Goal: Task Accomplishment & Management: Manage account settings

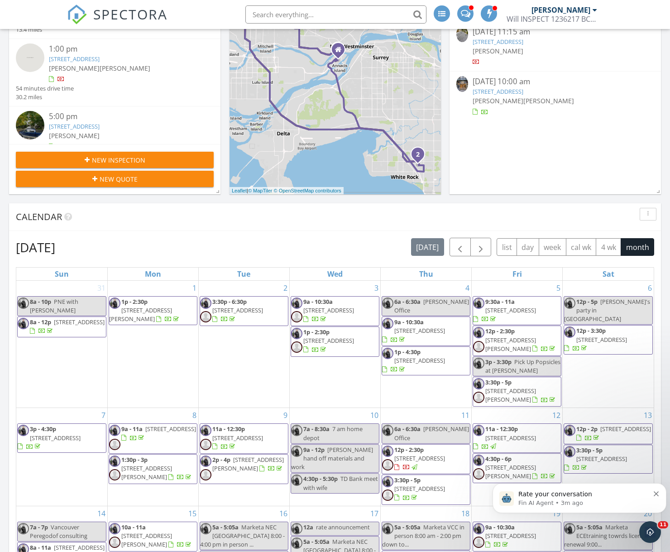
scroll to position [211, 0]
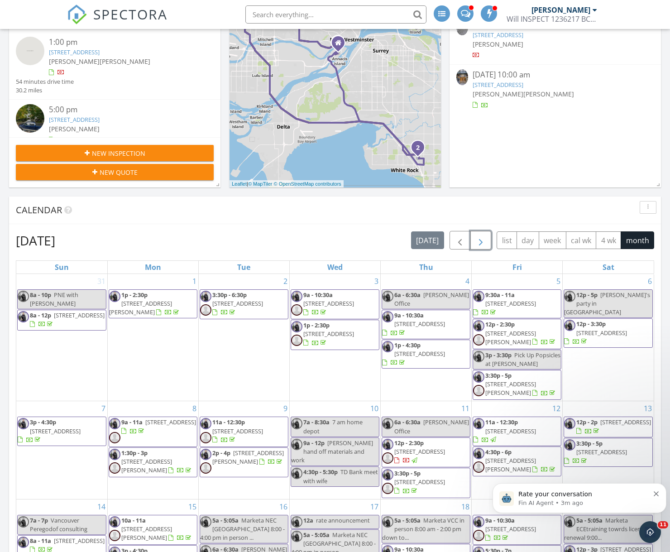
click at [483, 239] on span "button" at bounding box center [480, 240] width 11 height 11
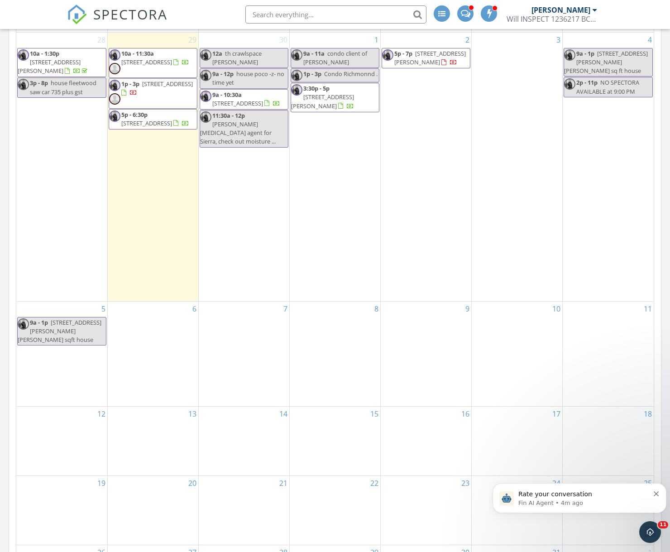
scroll to position [456, 0]
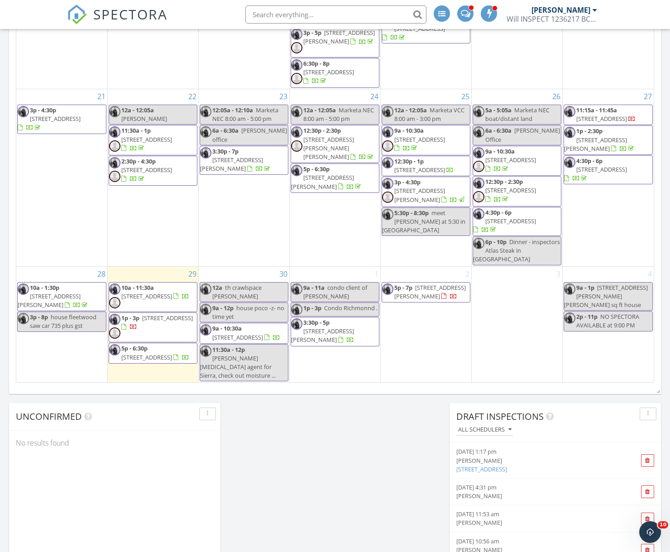
scroll to position [691, 0]
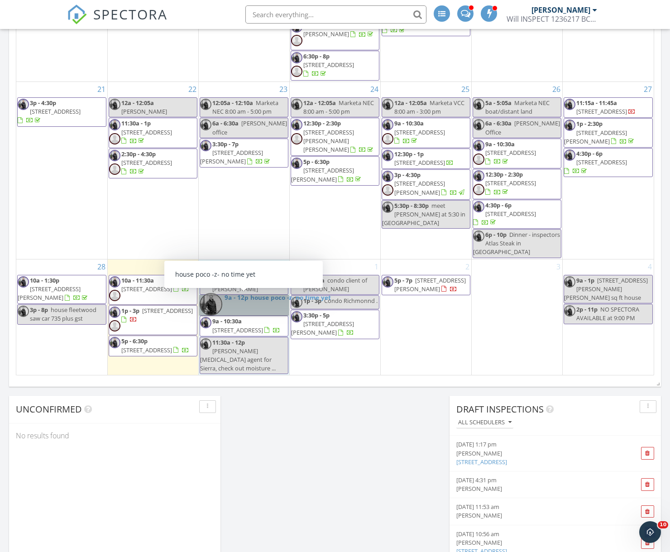
click at [244, 309] on link "9a - 12p house poco -z- no time yet" at bounding box center [244, 305] width 89 height 20
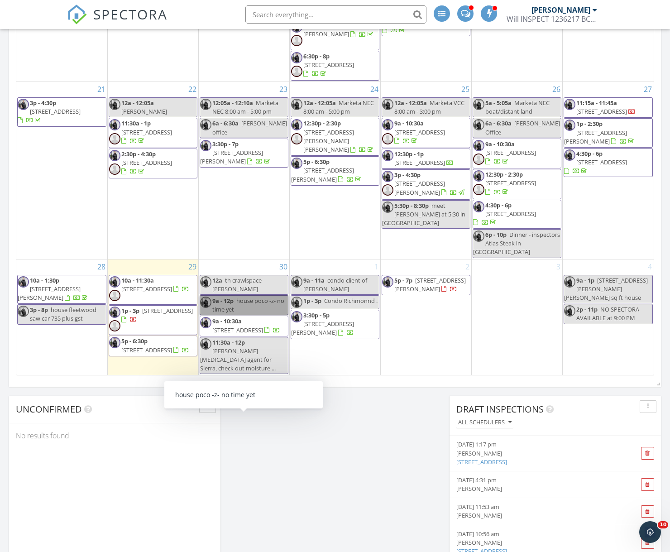
scroll to position [0, 0]
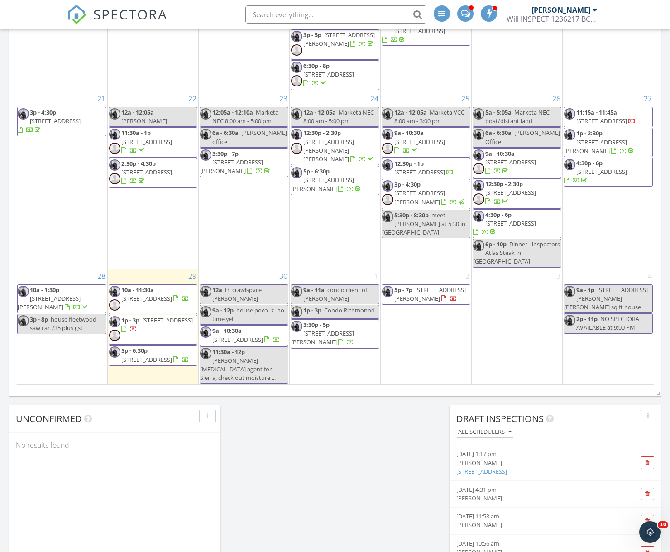
scroll to position [687, 0]
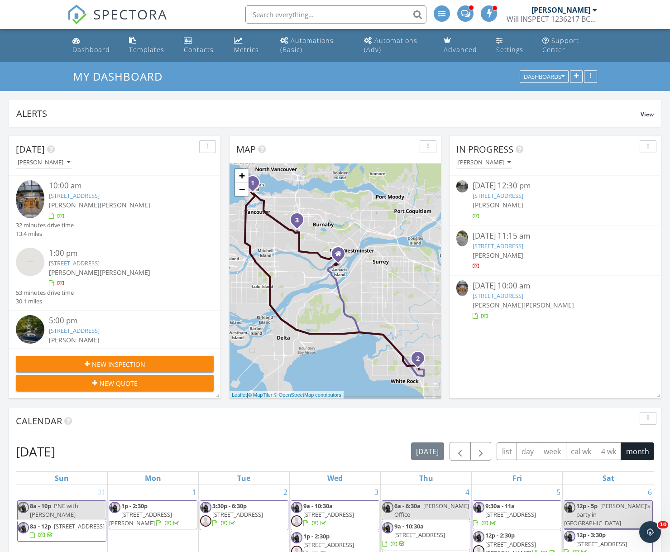
click at [297, 220] on icon "3" at bounding box center [297, 220] width 4 height 6
click at [515, 367] on div "In Progress William Soldat 09/25/25 12:30 pm 864 Pinebrook Pl, Coquitlam, BC V3…" at bounding box center [554, 267] width 211 height 263
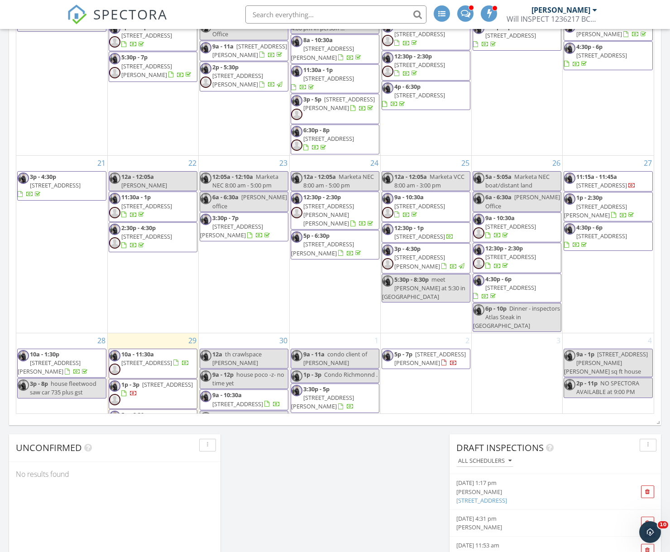
scroll to position [121, 0]
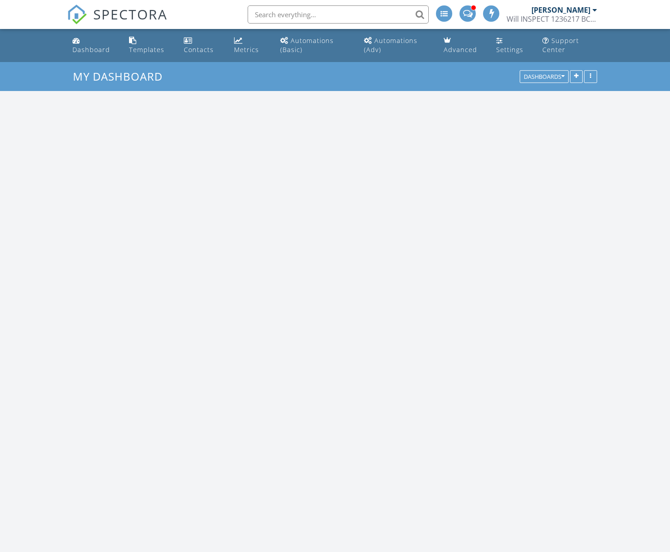
scroll to position [1141, 670]
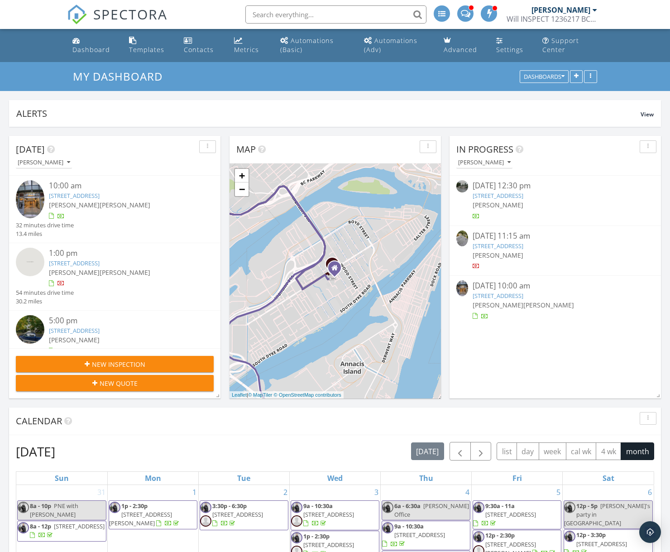
click at [245, 54] on div "Metrics" at bounding box center [246, 49] width 25 height 9
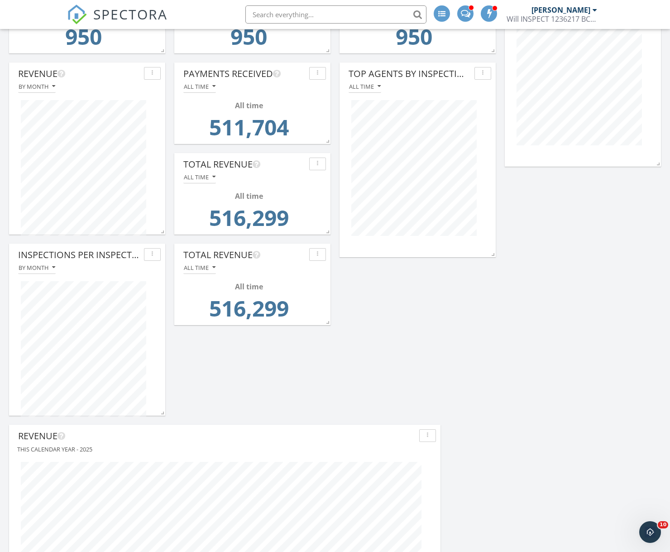
scroll to position [393, 0]
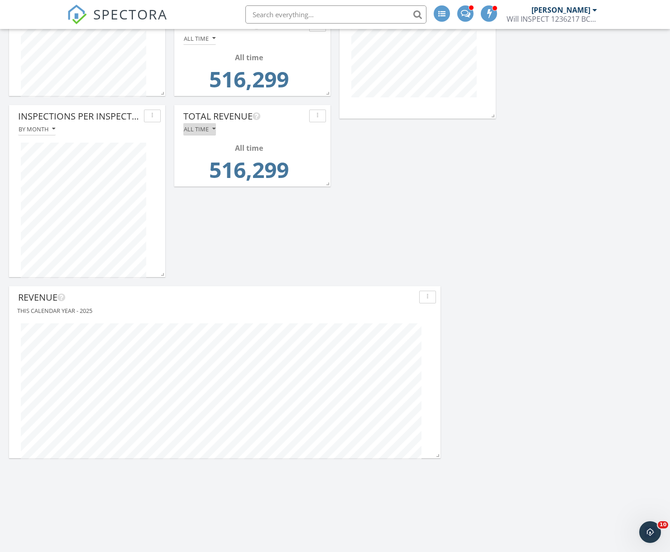
click at [202, 132] on div "All time" at bounding box center [200, 129] width 32 height 6
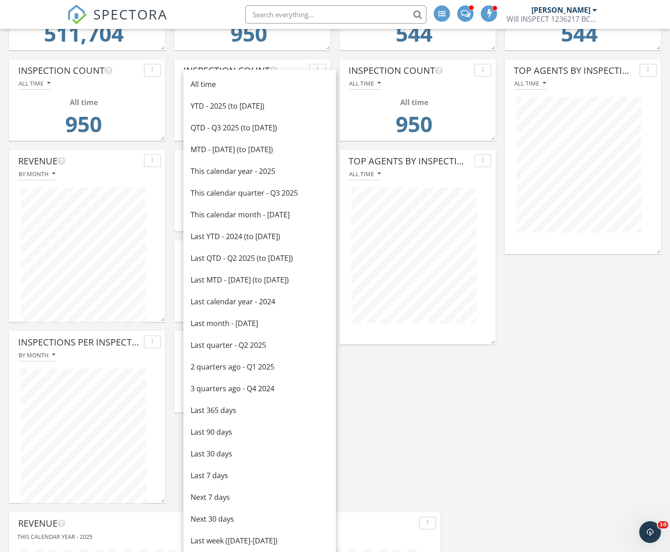
scroll to position [166, 0]
click at [225, 102] on div "YTD - 2025 (to Sep 29th)" at bounding box center [260, 106] width 138 height 11
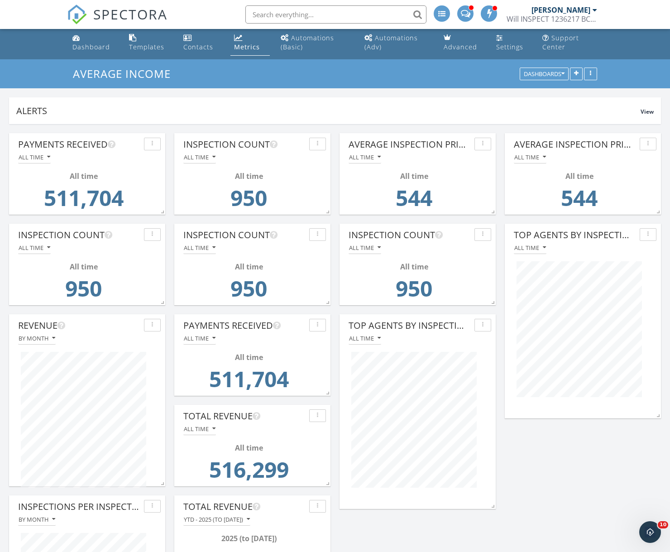
scroll to position [4, 0]
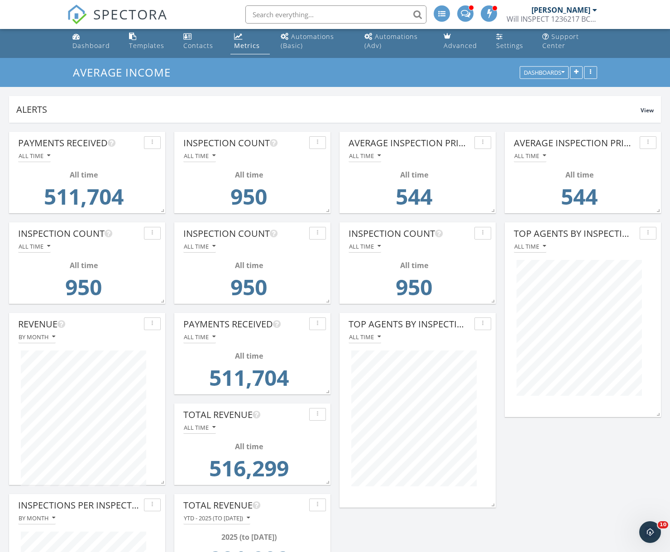
click at [73, 43] on div "Dashboard" at bounding box center [91, 45] width 38 height 9
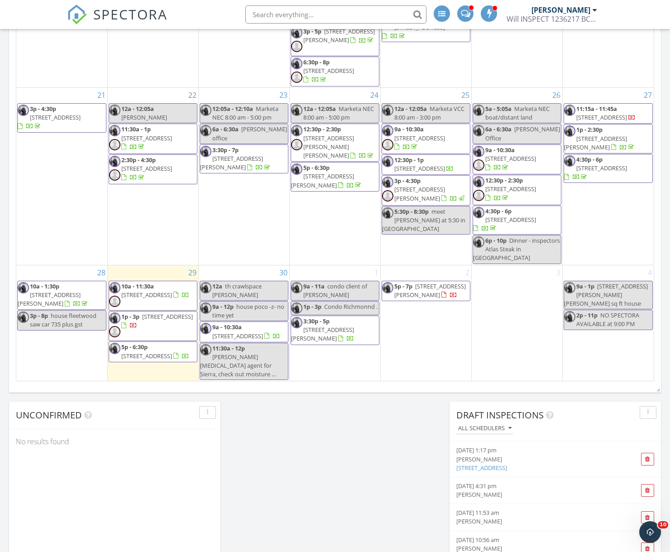
scroll to position [755, 0]
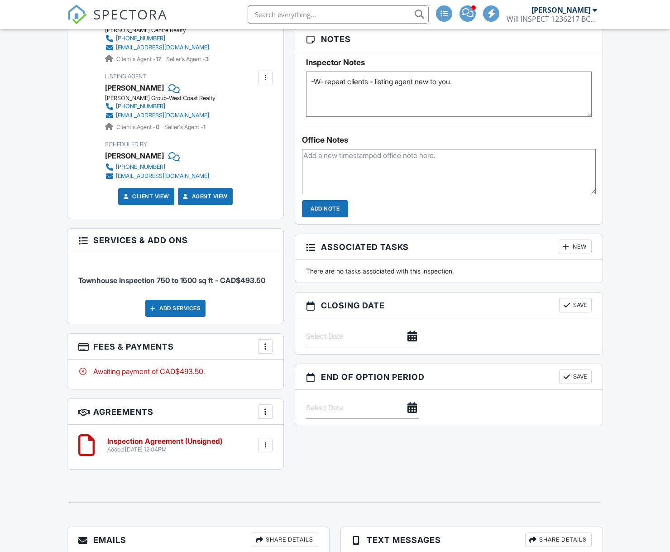
scroll to position [503, 0]
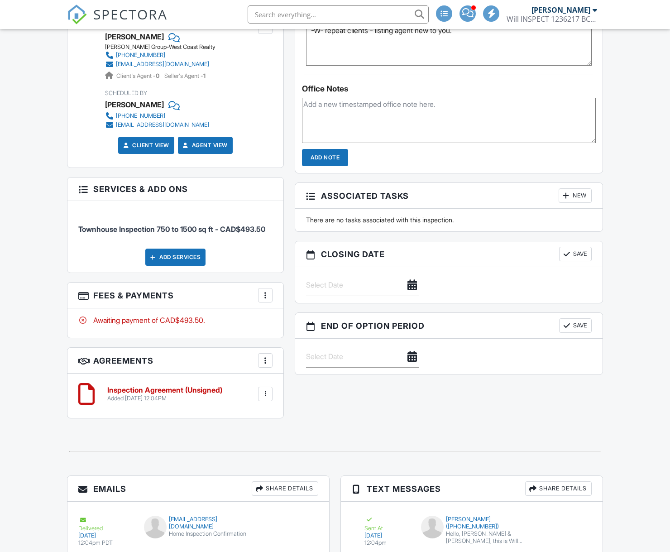
click at [262, 264] on div "People Disable Client CC Email New Inspector Make Invisible Mark As Requested R…" at bounding box center [176, 100] width 228 height 656
click at [270, 308] on div "Awaiting payment of CAD$493.50." at bounding box center [175, 322] width 216 height 29
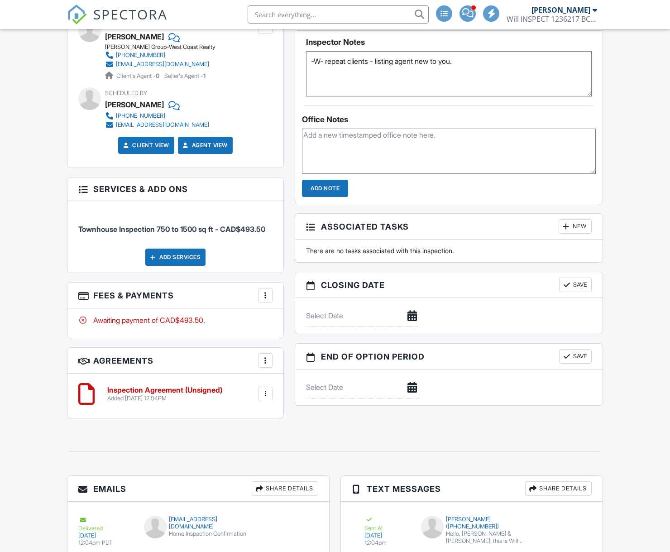
scroll to position [578, 0]
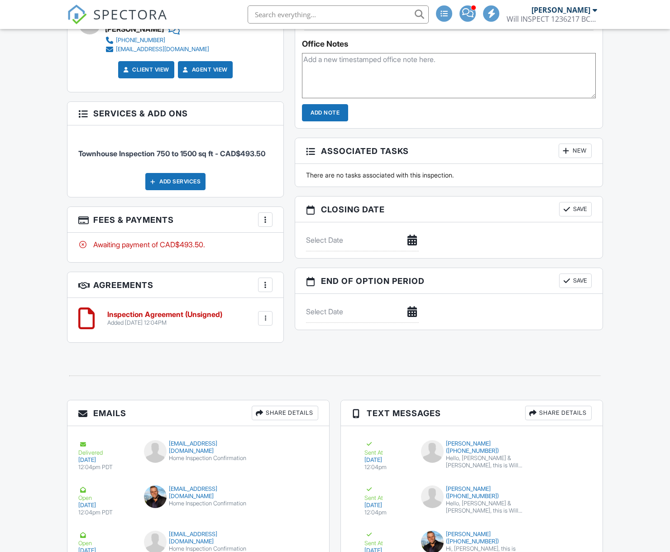
click at [261, 218] on div at bounding box center [265, 219] width 9 height 9
click at [303, 314] on div "Paid In Full" at bounding box center [310, 315] width 87 height 11
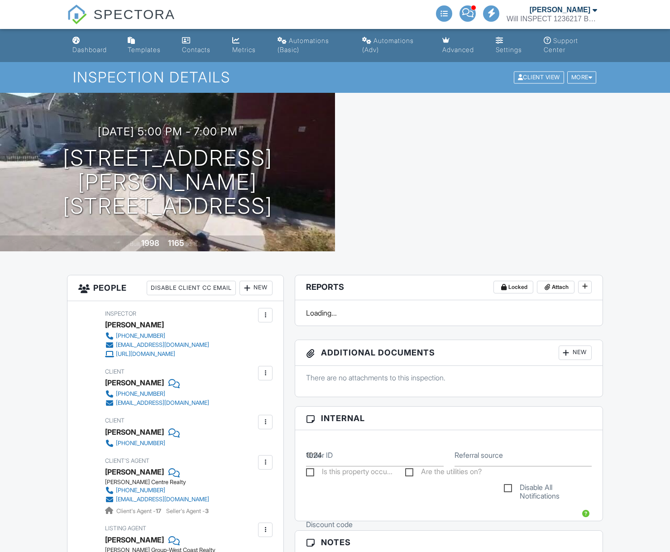
click at [100, 47] on div "Dashboard" at bounding box center [89, 50] width 34 height 8
